Goal: Information Seeking & Learning: Find specific page/section

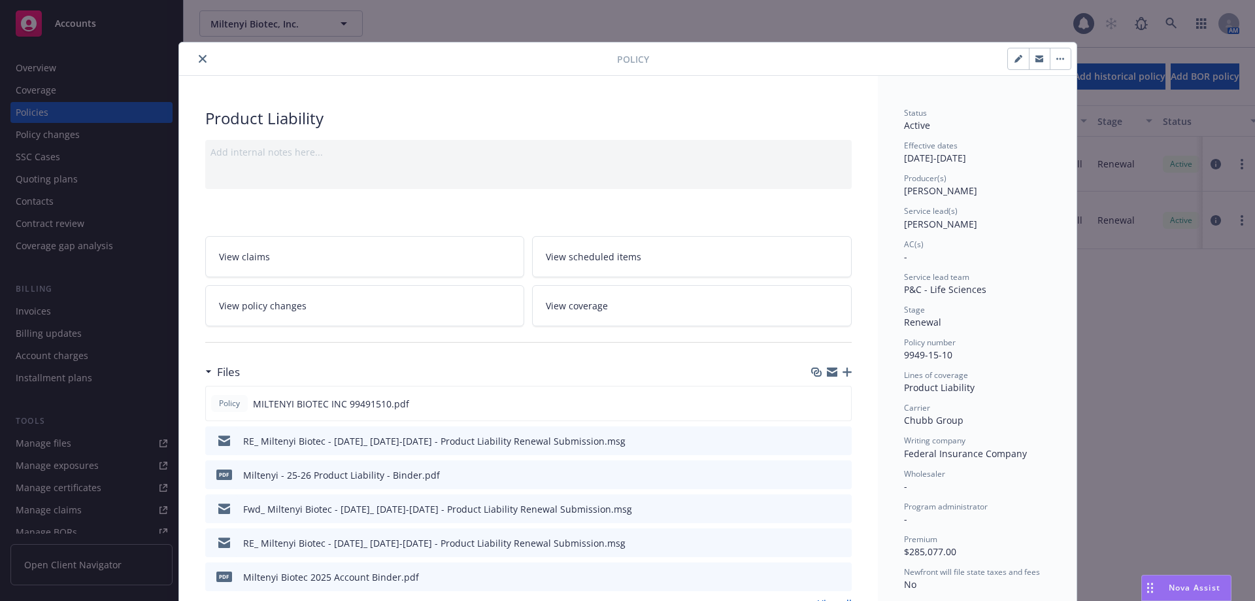
click at [199, 58] on icon "close" at bounding box center [203, 59] width 8 height 8
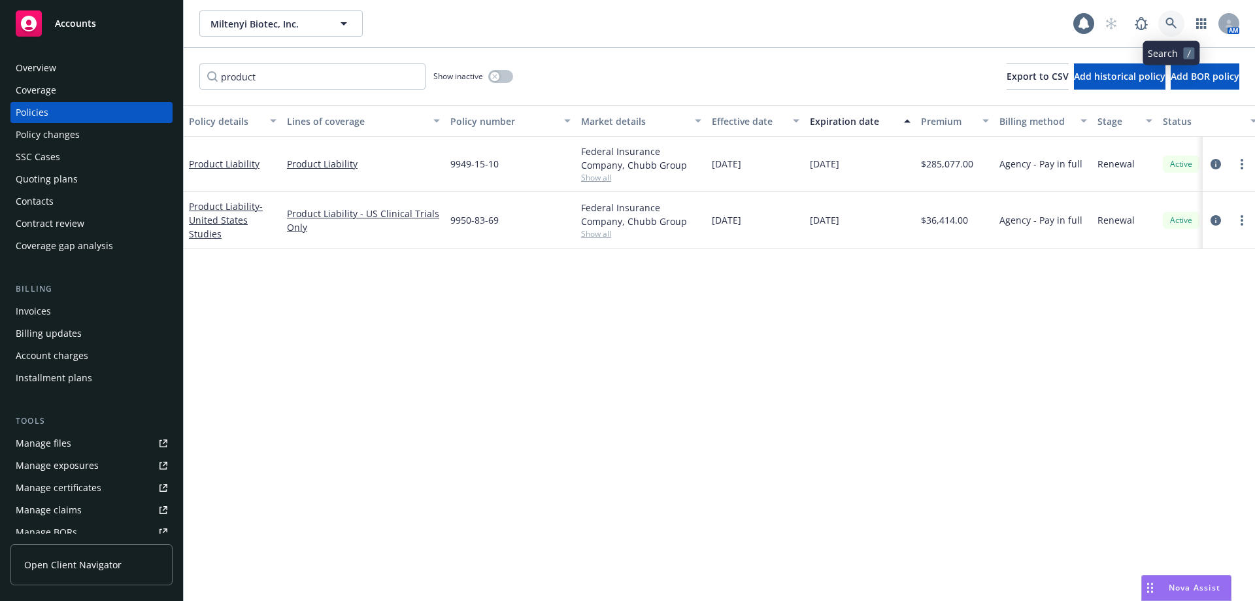
click at [1161, 24] on link at bounding box center [1172, 23] width 26 height 26
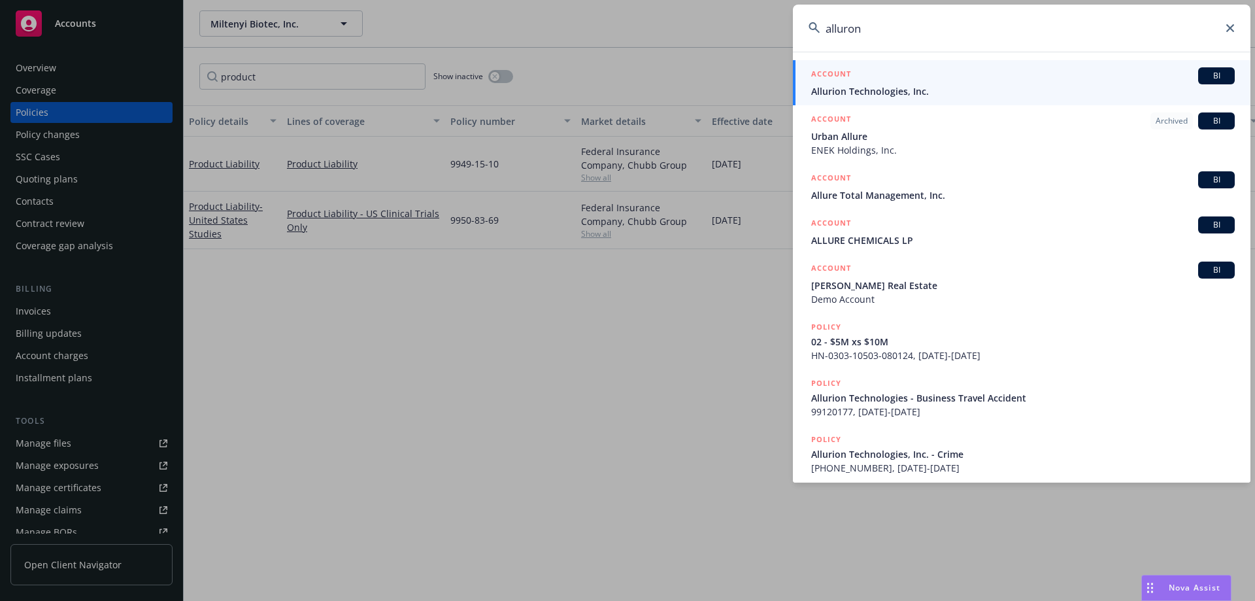
type input "alluron"
click at [922, 79] on div "ACCOUNT BI" at bounding box center [1023, 75] width 424 height 17
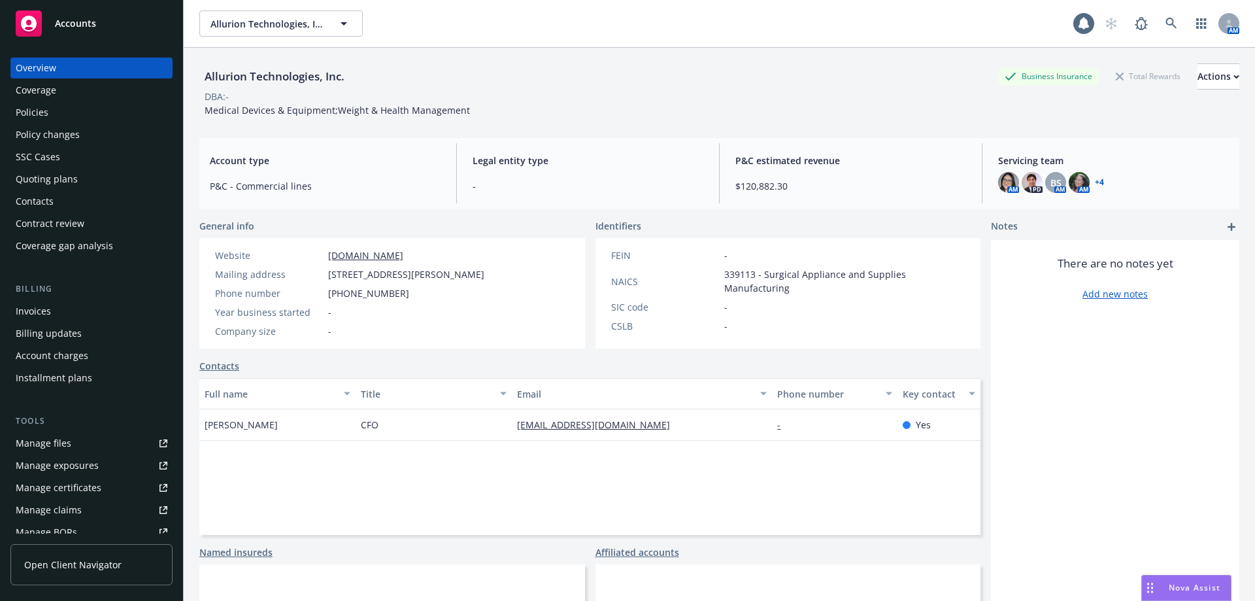
click at [65, 107] on div "Policies" at bounding box center [92, 112] width 152 height 21
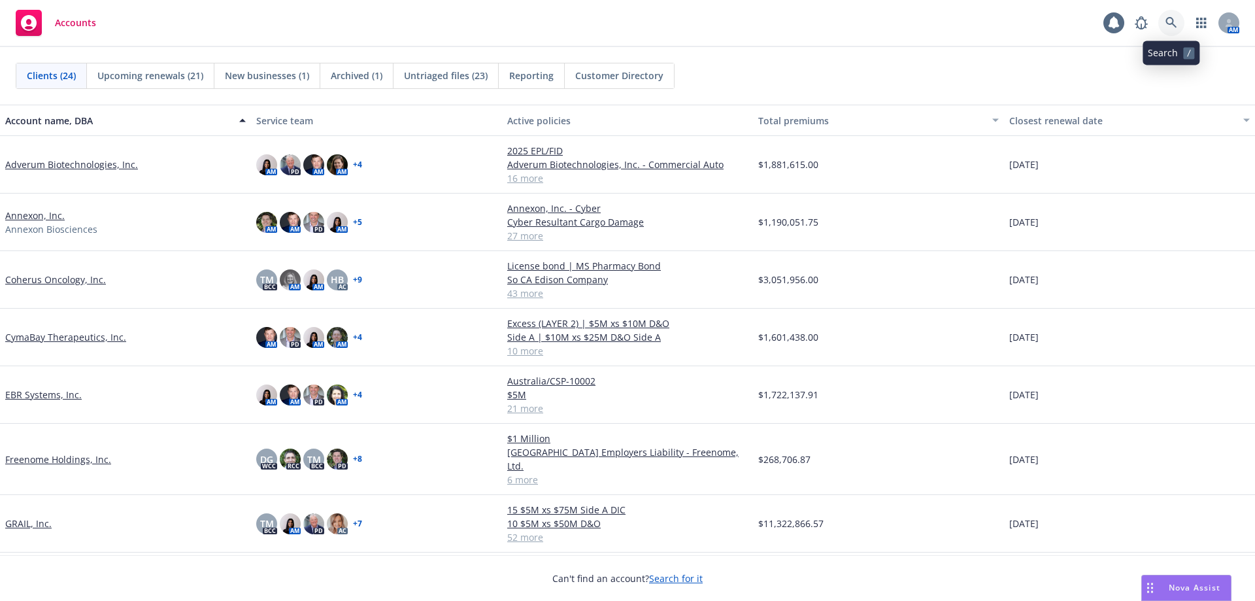
click at [1169, 22] on icon at bounding box center [1172, 23] width 12 height 12
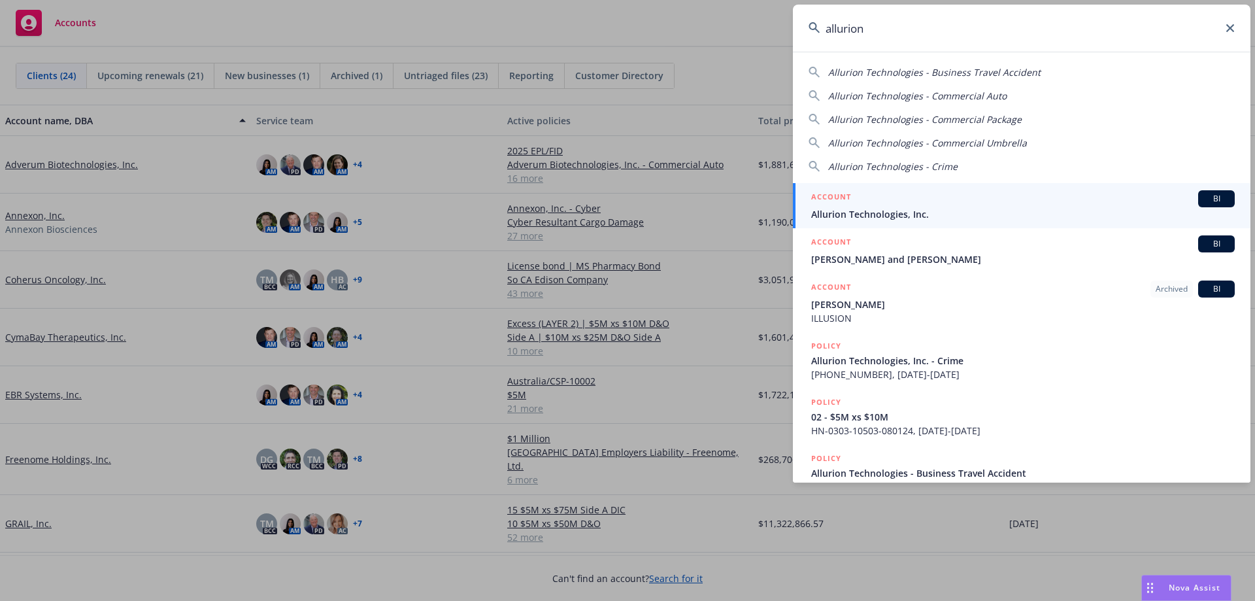
type input "allurion"
click at [900, 203] on div "ACCOUNT BI" at bounding box center [1023, 198] width 424 height 17
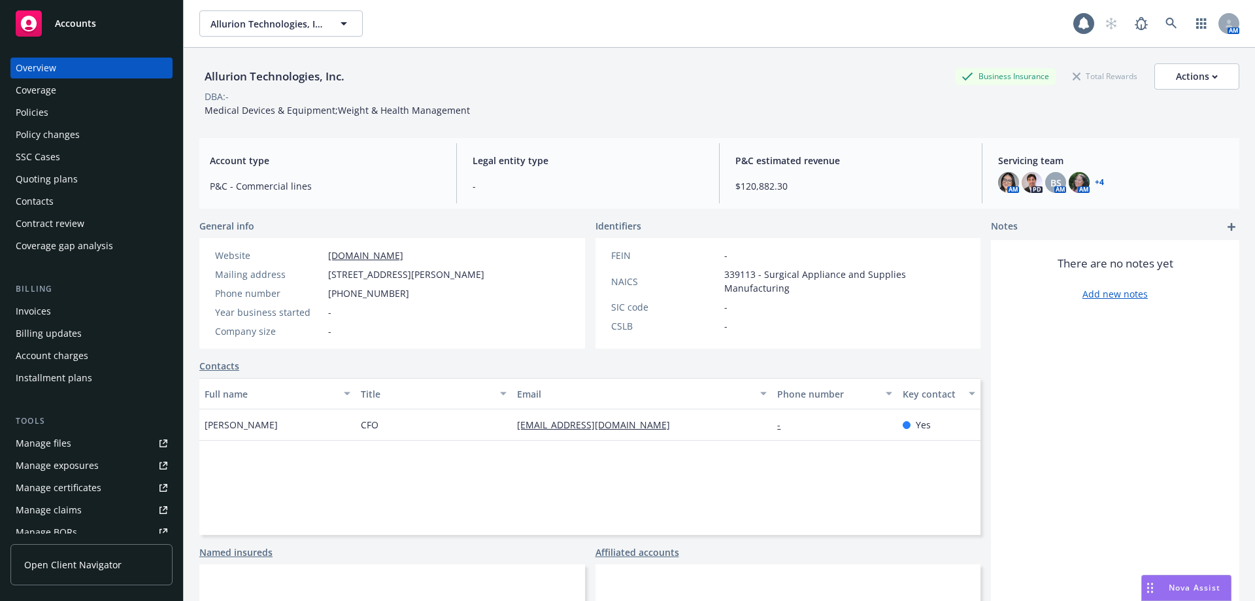
click at [58, 116] on div "Policies" at bounding box center [92, 112] width 152 height 21
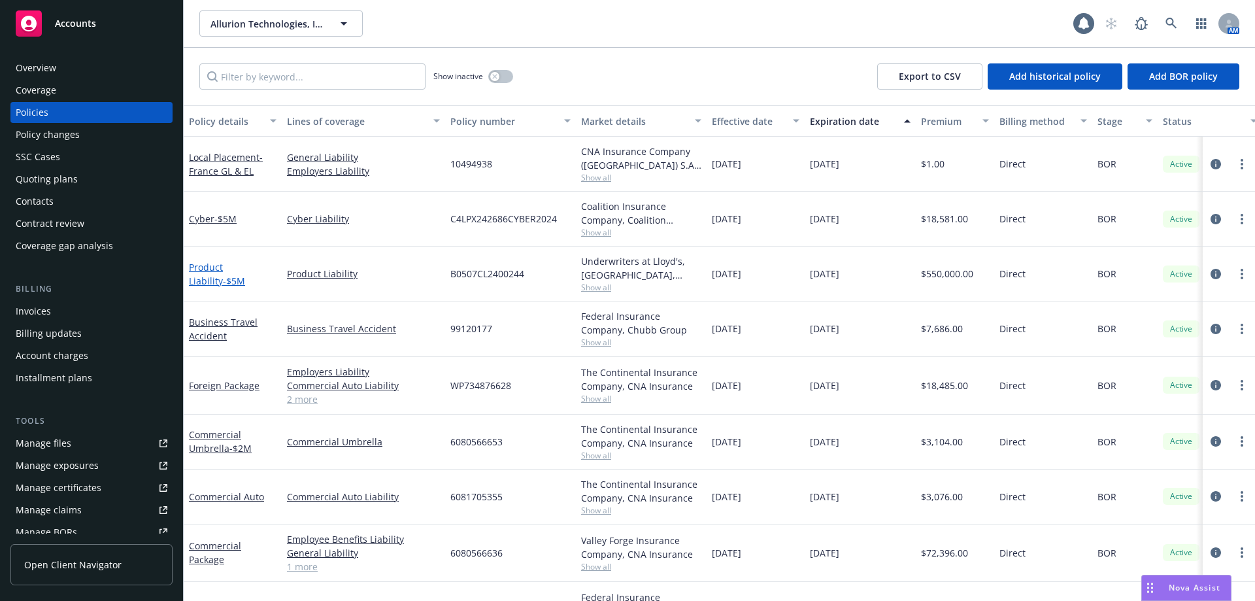
click at [232, 267] on link "Product Liability - $5M" at bounding box center [217, 274] width 56 height 26
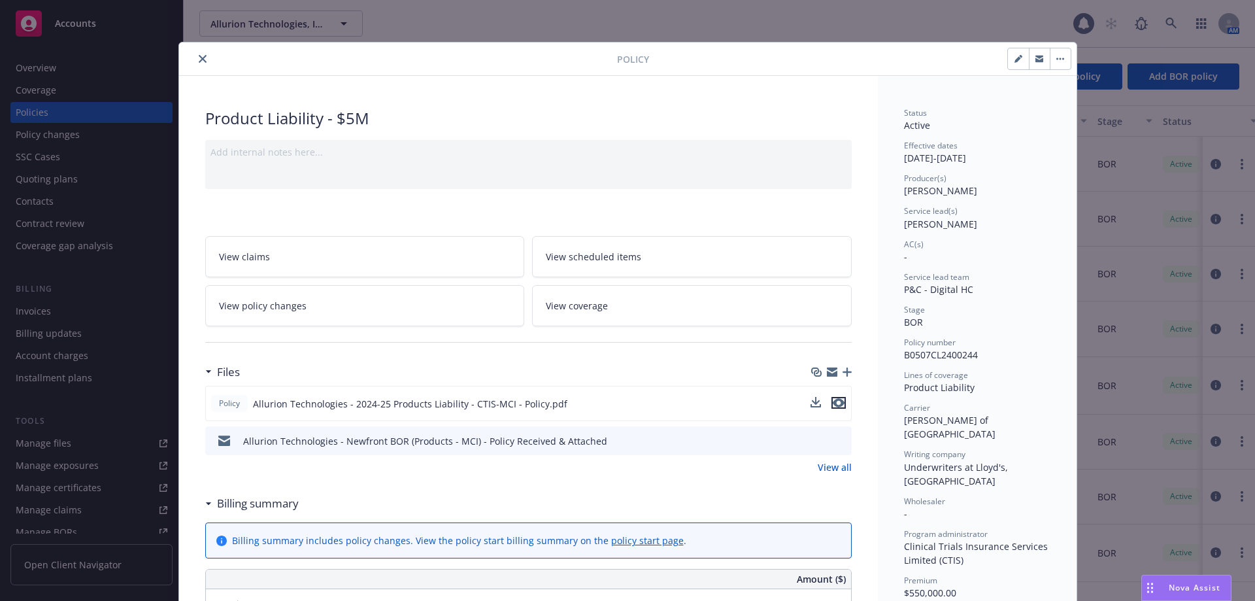
click at [835, 403] on icon "preview file" at bounding box center [839, 402] width 12 height 9
click at [201, 54] on button "close" at bounding box center [203, 59] width 16 height 16
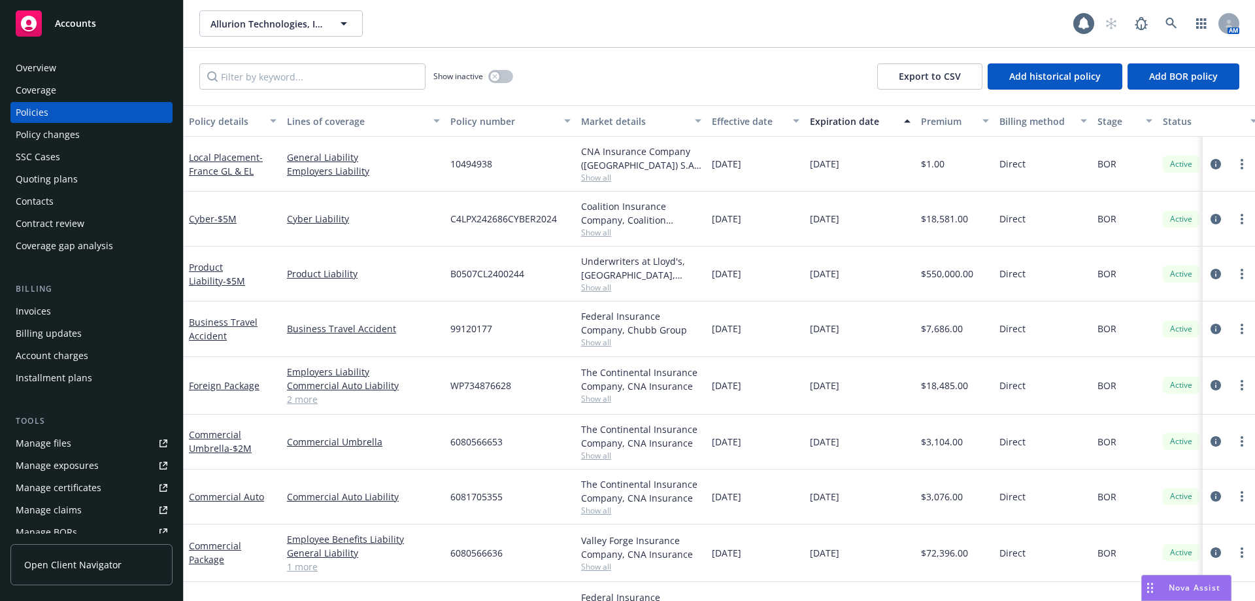
click at [295, 402] on link "2 more" at bounding box center [363, 399] width 153 height 14
